Goal: Transaction & Acquisition: Purchase product/service

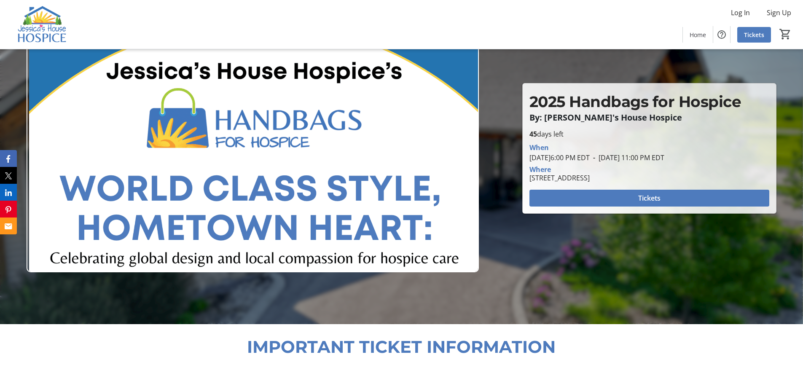
scroll to position [63, 0]
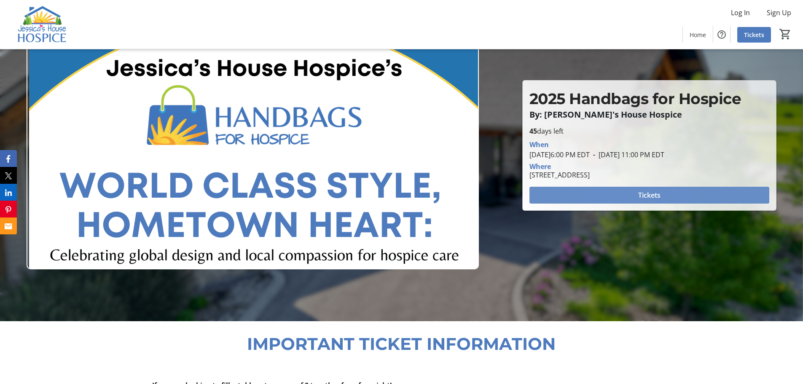
click at [623, 194] on span at bounding box center [650, 195] width 240 height 20
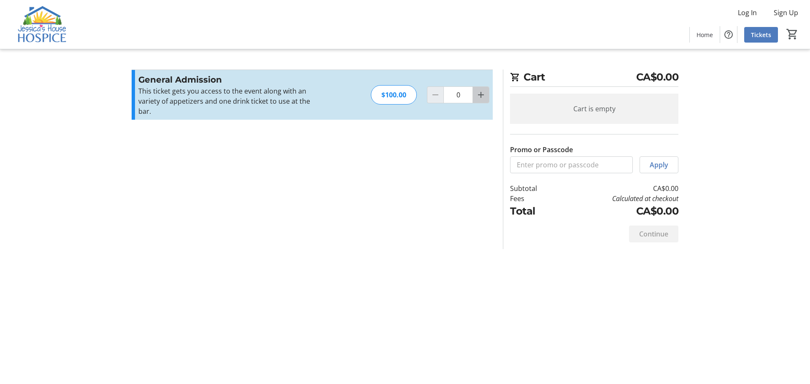
click at [484, 90] on mat-icon "Increment by one" at bounding box center [481, 95] width 10 height 10
type input "1"
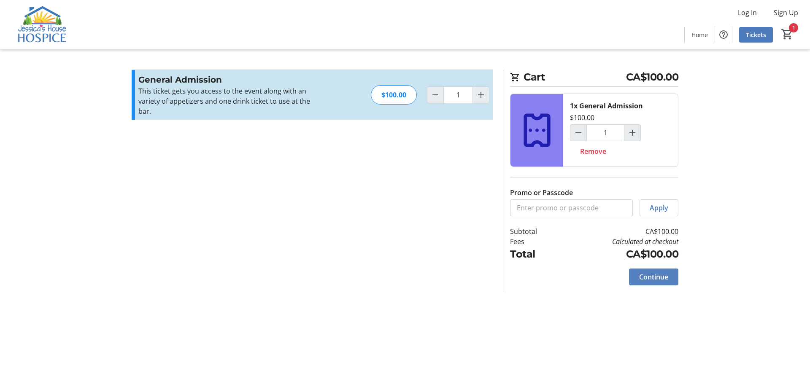
click at [654, 274] on span "Continue" at bounding box center [653, 277] width 29 height 10
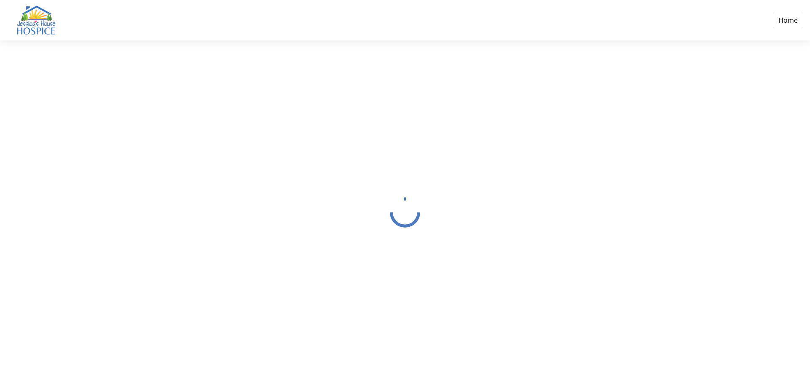
select select "CA"
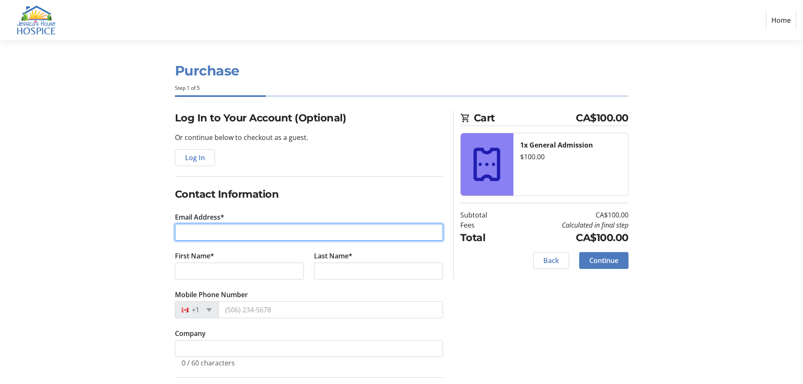
click at [199, 233] on input "Email Address*" at bounding box center [309, 232] width 268 height 17
type input "[PERSON_NAME][EMAIL_ADDRESS][DOMAIN_NAME]"
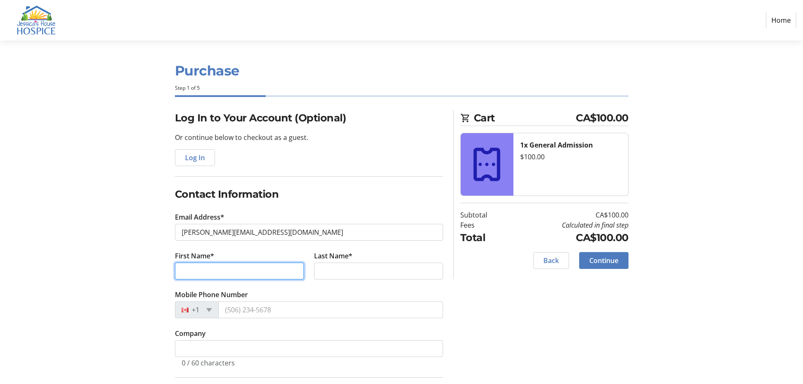
click at [198, 275] on input "First Name*" at bounding box center [239, 271] width 129 height 17
type input "[PERSON_NAME]"
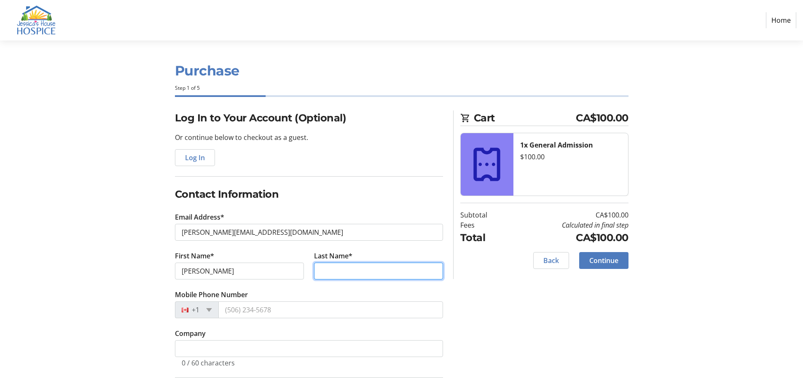
click at [325, 276] on input "Last Name*" at bounding box center [378, 271] width 129 height 17
type input "[PERSON_NAME]"
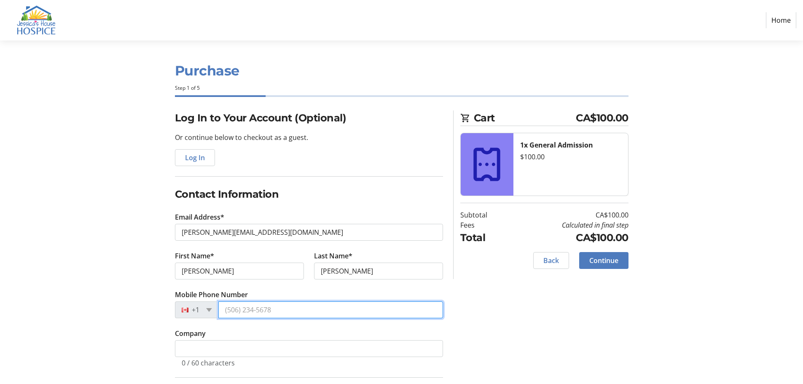
click at [286, 311] on input "Mobile Phone Number" at bounding box center [330, 309] width 225 height 17
type input "[PHONE_NUMBER]"
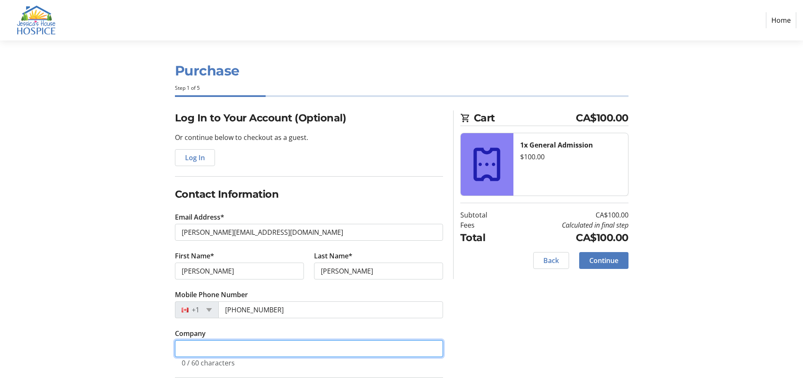
click at [204, 348] on input "Company" at bounding box center [309, 348] width 268 height 17
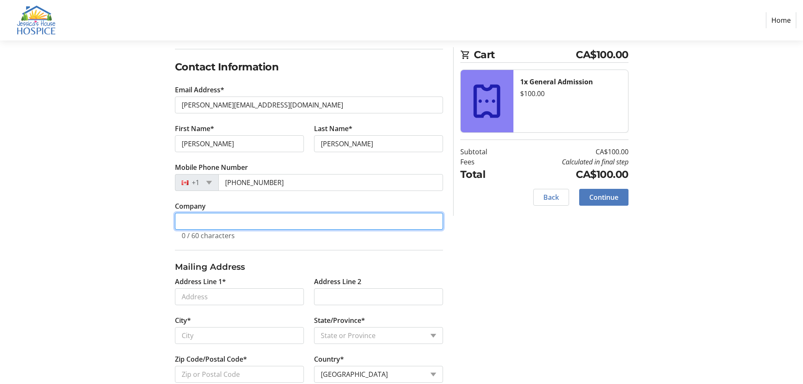
scroll to position [146, 0]
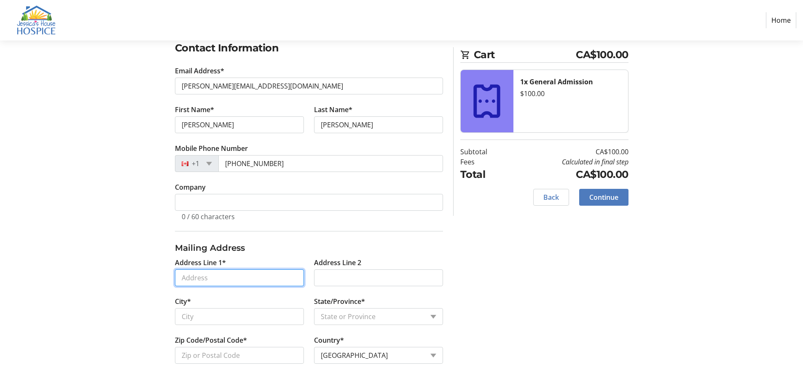
click at [215, 281] on input "Address Line 1*" at bounding box center [239, 277] width 129 height 17
type input "[STREET_ADDRESS][PERSON_NAME]"
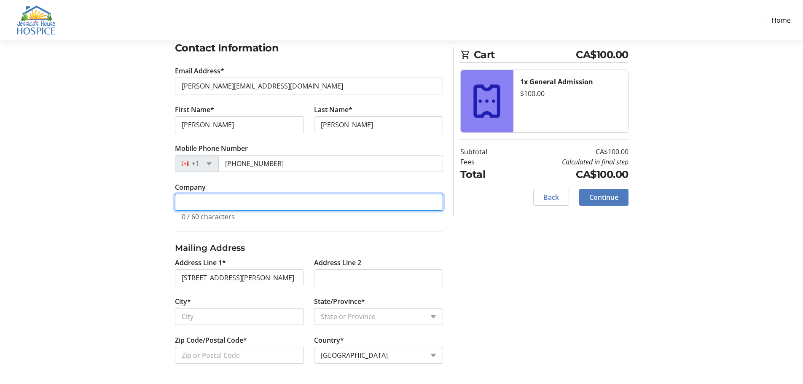
type input "[PERSON_NAME]"
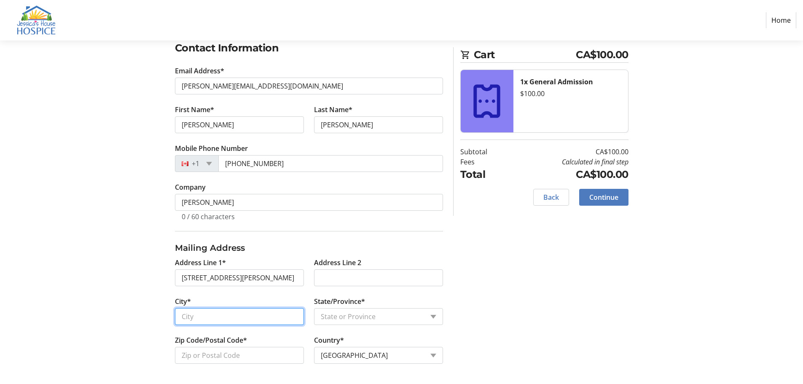
type input "[GEOGRAPHIC_DATA]"
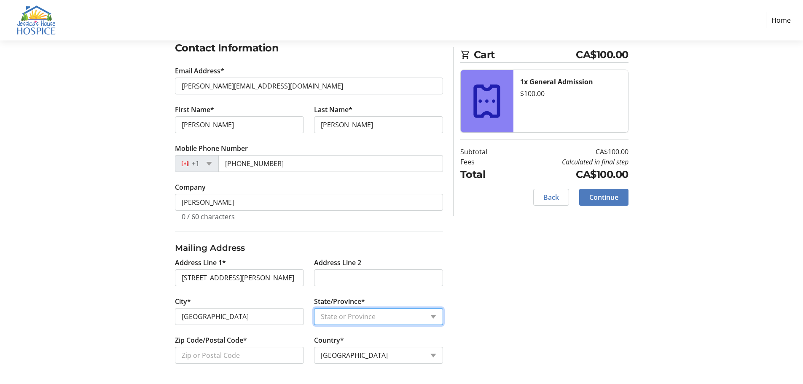
select select "ON"
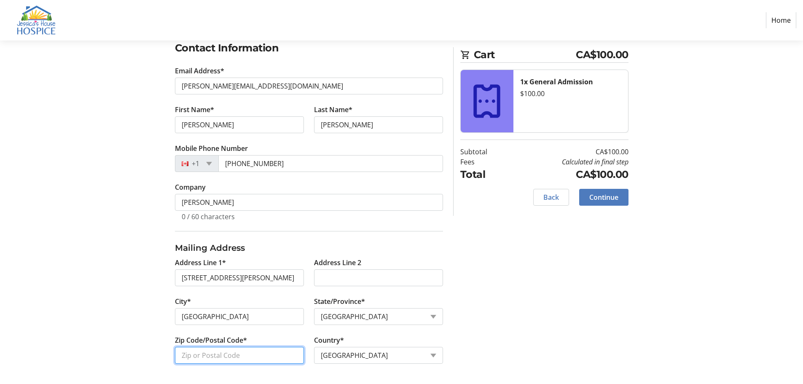
type input "N0M 1S1"
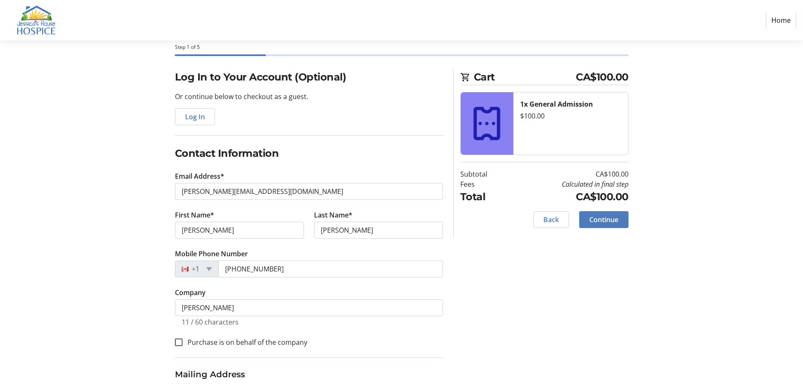
scroll to position [59, 0]
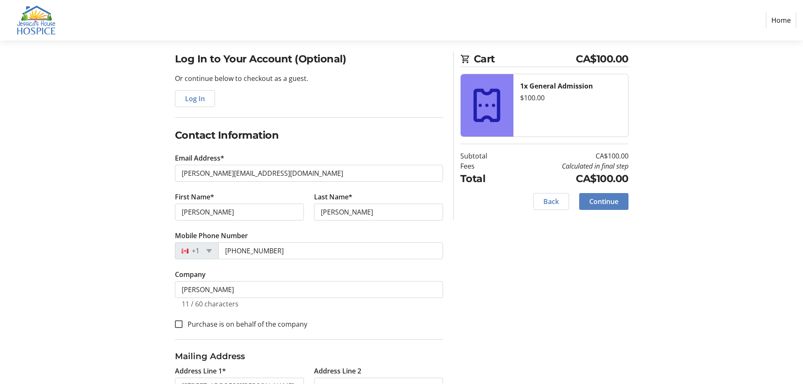
click at [608, 198] on span "Continue" at bounding box center [604, 202] width 29 height 10
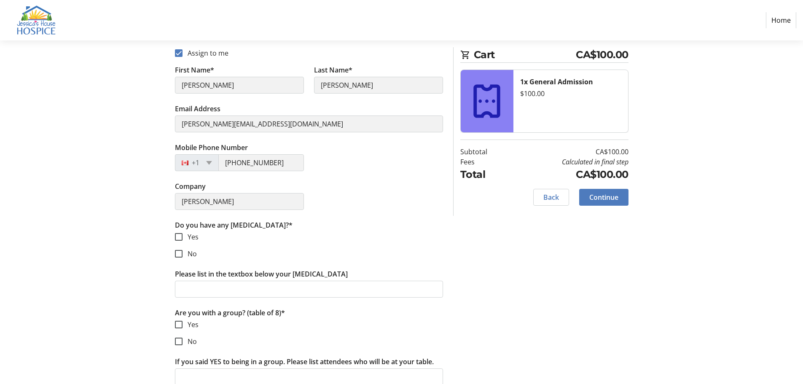
scroll to position [146, 0]
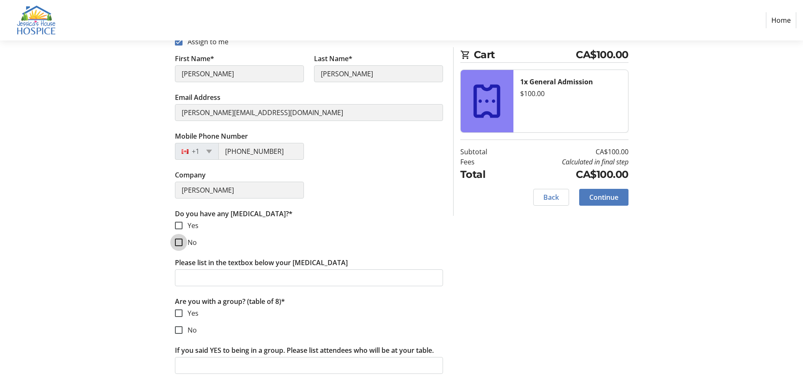
click at [178, 242] on input "No" at bounding box center [179, 243] width 8 height 8
checkbox input "true"
click at [179, 315] on input "Yes" at bounding box center [179, 314] width 8 height 8
checkbox input "true"
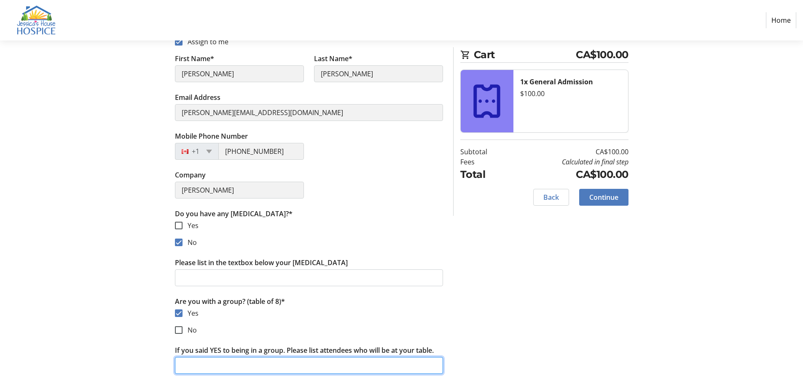
click at [205, 366] on input "If you said YES to being in a group. Please list attendees who will be at your …" at bounding box center [309, 365] width 268 height 17
type input "[PERSON_NAME] [PERSON_NAME] [PERSON_NAME]"
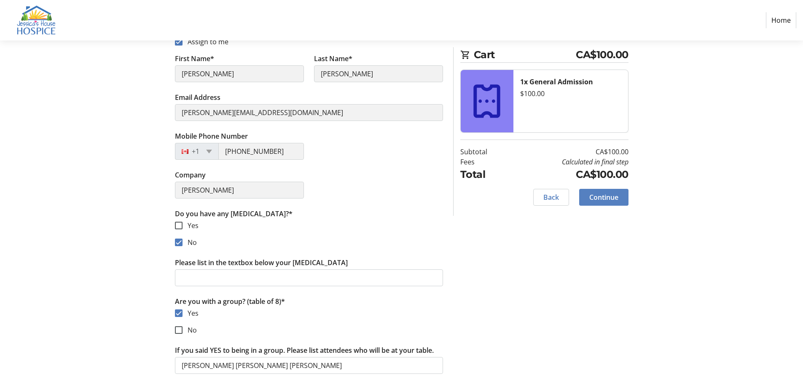
click at [603, 196] on span "Continue" at bounding box center [604, 197] width 29 height 10
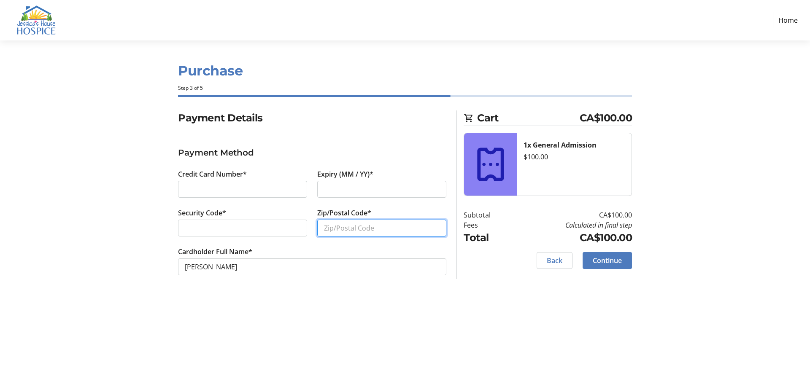
click at [387, 225] on input "Zip/Postal Code*" at bounding box center [381, 228] width 129 height 17
type input "n0m 1s1"
click at [610, 264] on span "Continue" at bounding box center [606, 261] width 29 height 10
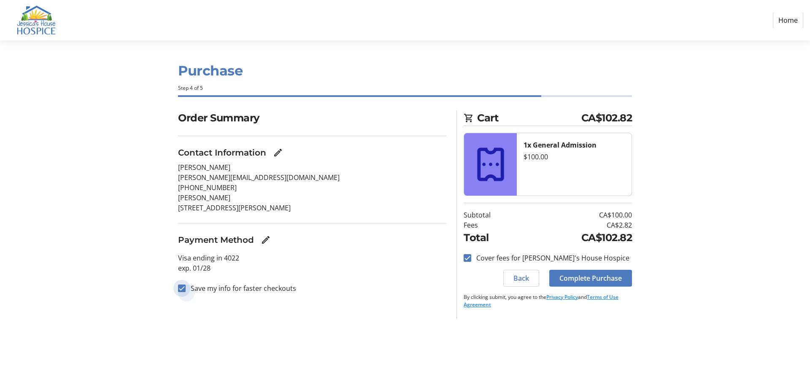
click at [182, 290] on input "Save my info for faster checkouts" at bounding box center [182, 289] width 8 height 8
checkbox input "false"
click at [598, 279] on span "Complete Purchase" at bounding box center [590, 278] width 62 height 10
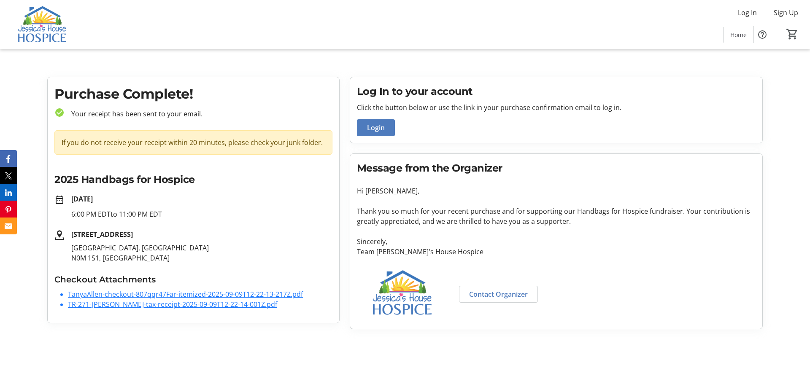
click at [166, 306] on link "TR-271-[PERSON_NAME]-tax-receipt-2025-09-09T12-22-14-001Z.pdf" at bounding box center [172, 304] width 209 height 9
click at [170, 294] on link "TanyaAllen-checkout-807qqr47Far-itemized-2025-09-09T12-22-13-217Z.pdf" at bounding box center [185, 294] width 235 height 9
